Goal: Information Seeking & Learning: Learn about a topic

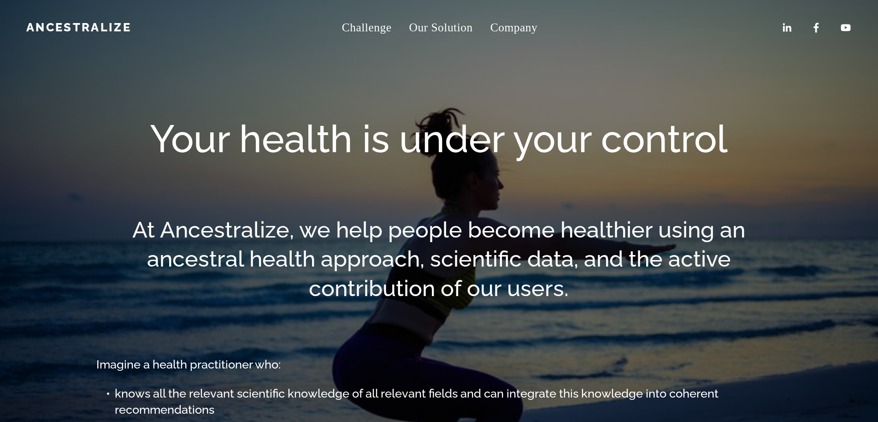
click at [0, 0] on span "Jobs" at bounding box center [0, 0] width 0 height 0
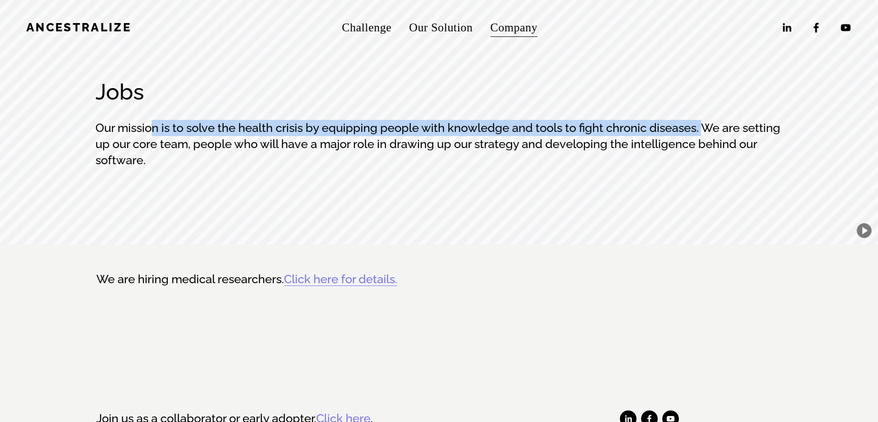
drag, startPoint x: 141, startPoint y: 117, endPoint x: 600, endPoint y: 118, distance: 458.8
click at [600, 120] on h3 "Our mission is to solve the health crisis by equipping people with knowledge an…" at bounding box center [438, 144] width 686 height 48
click at [601, 120] on h3 "Our mission is to solve the health crisis by equipping people with knowledge an…" at bounding box center [438, 144] width 686 height 48
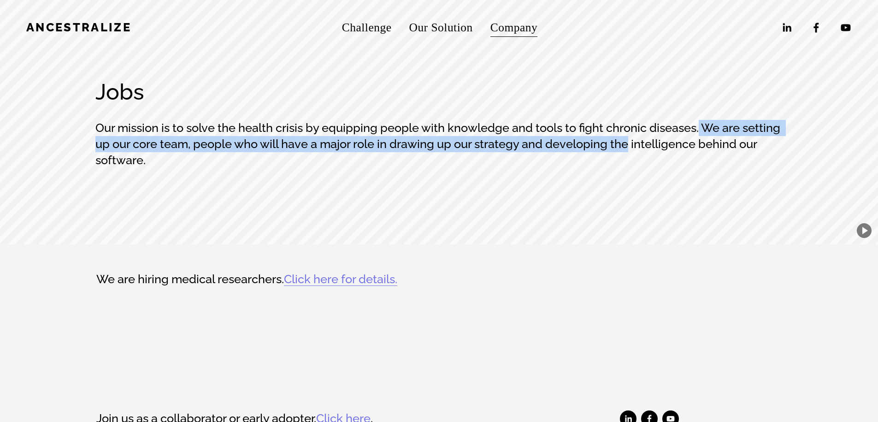
drag, startPoint x: 599, startPoint y: 119, endPoint x: 459, endPoint y: 127, distance: 140.2
click at [459, 127] on h3 "Our mission is to solve the health crisis by equipping people with knowledge an…" at bounding box center [438, 144] width 686 height 48
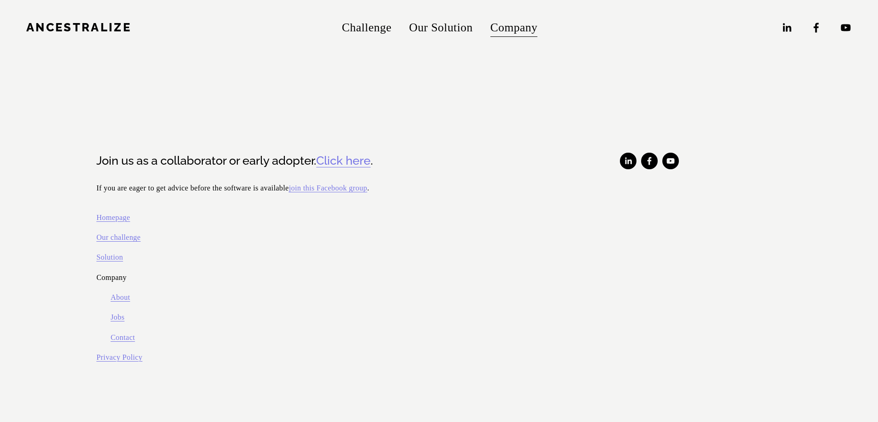
scroll to position [36, 0]
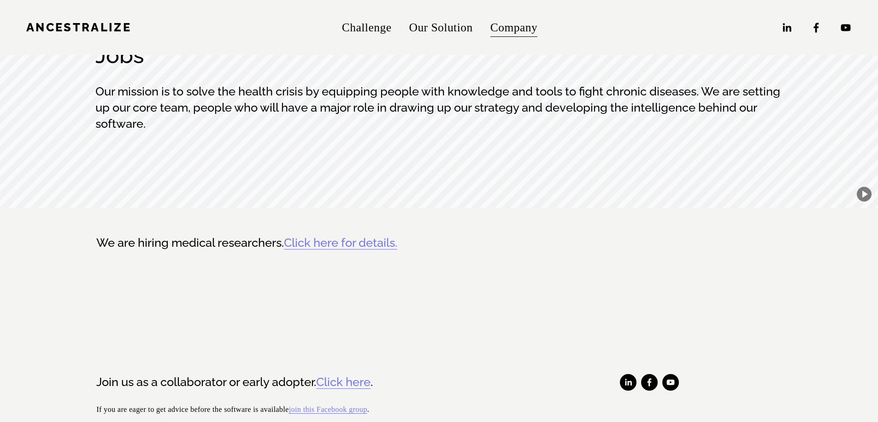
click at [309, 243] on link "Click here for details." at bounding box center [340, 242] width 113 height 14
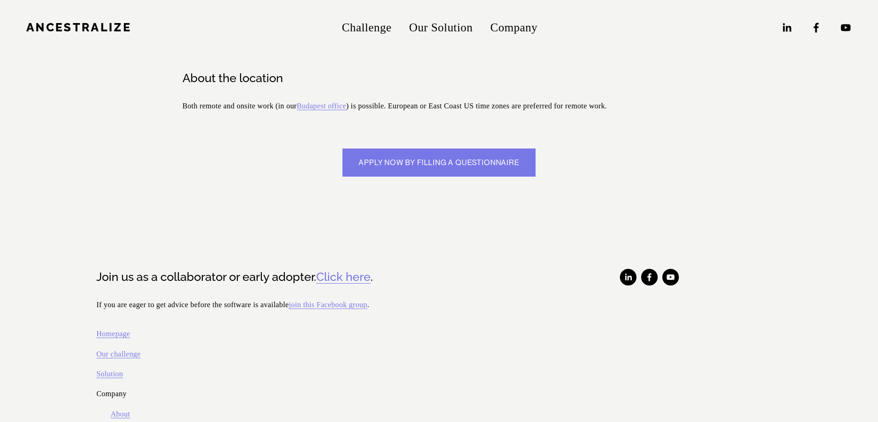
scroll to position [221, 0]
